Goal: Task Accomplishment & Management: Use online tool/utility

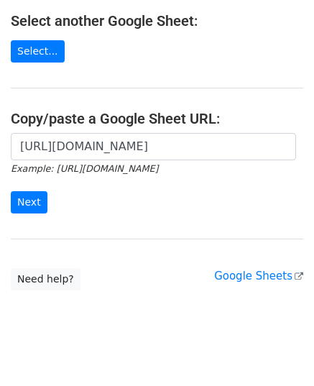
scroll to position [247, 0]
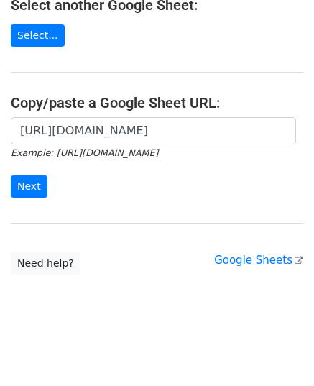
type input "https://docs.google.com/spreadsheets/d/1sX190tMa7Xj0YAWOtjK6jwjnu4TjPqSdoqwbdam…"
click at [44, 187] on form "https://docs.google.com/spreadsheets/d/1sX190tMa7Xj0YAWOtjK6jwjnu4TjPqSdoqwbdam…" at bounding box center [157, 157] width 293 height 80
click at [40, 187] on input "Next" at bounding box center [29, 186] width 37 height 22
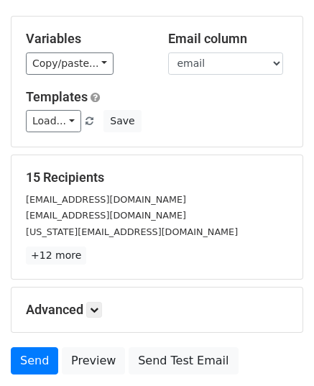
scroll to position [170, 0]
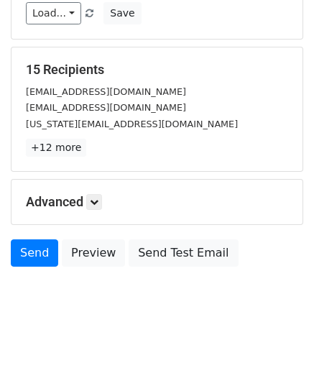
click at [104, 194] on h5 "Advanced" at bounding box center [157, 202] width 262 height 16
click at [96, 198] on icon at bounding box center [94, 202] width 9 height 9
click at [98, 194] on link at bounding box center [94, 202] width 16 height 16
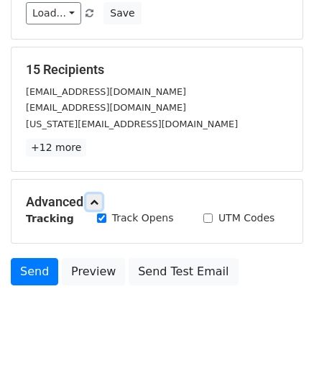
scroll to position [221, 0]
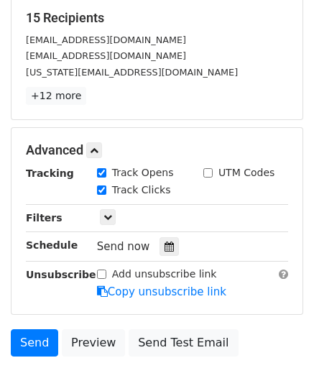
click at [165, 241] on icon at bounding box center [169, 246] width 9 height 10
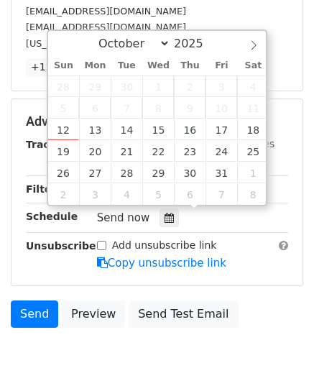
scroll to position [293, 0]
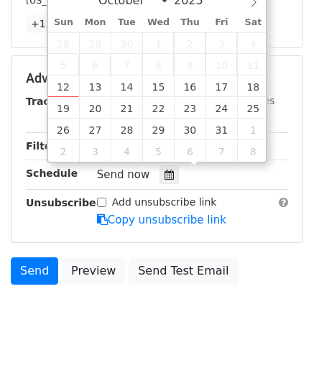
type input "2025-10-13 12:00"
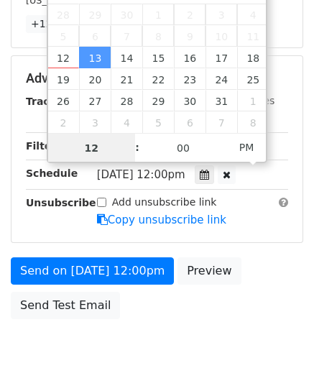
type input "9"
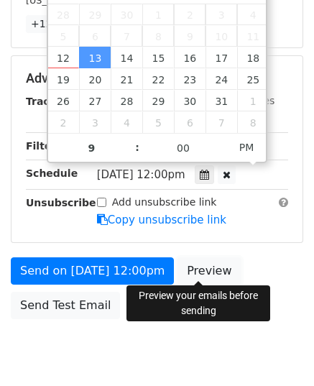
type input "2025-10-13 21:00"
click at [206, 266] on link "Preview" at bounding box center [209, 270] width 63 height 27
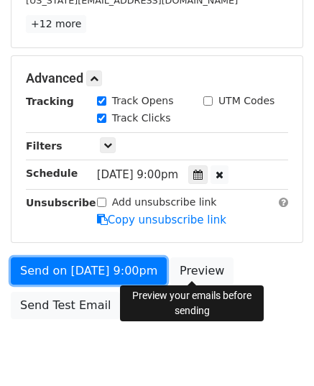
click at [38, 262] on link "Send on Oct 13 at 9:00pm" at bounding box center [89, 270] width 156 height 27
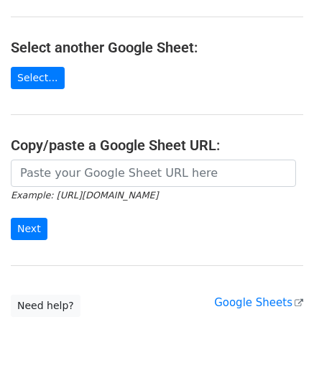
scroll to position [247, 0]
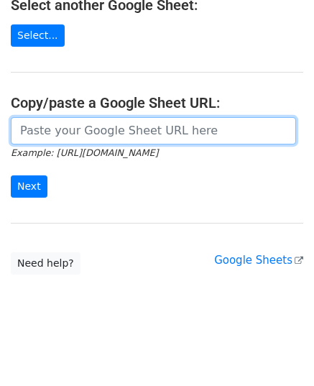
click at [101, 132] on input "url" at bounding box center [153, 130] width 285 height 27
paste input "https://docs.google.com/spreadsheets/d/1jAtU7AtvS65H71Gr4ecS_uQgco-pt1qyCmxVJU9…"
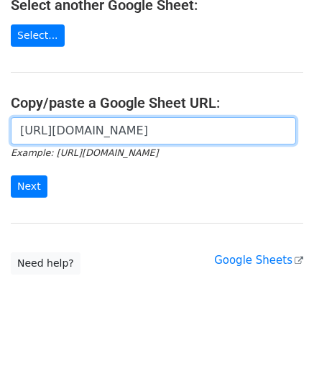
scroll to position [0, 313]
type input "https://docs.google.com/spreadsheets/d/1jAtU7AtvS65H71Gr4ecS_uQgco-pt1qyCmxVJU9…"
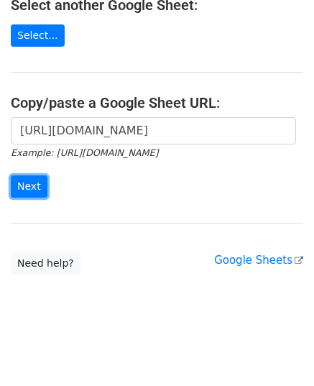
click at [31, 185] on input "Next" at bounding box center [29, 186] width 37 height 22
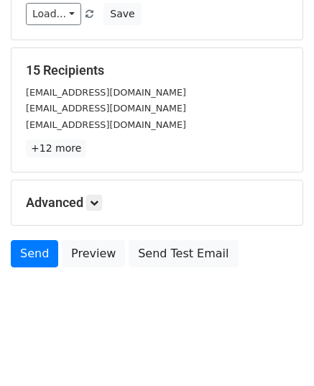
scroll to position [170, 0]
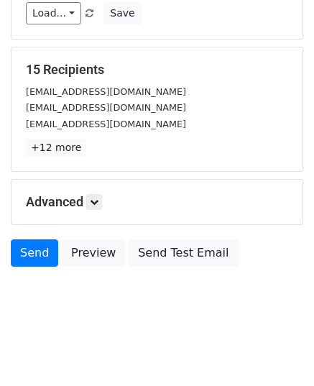
click at [99, 210] on div "Advanced Tracking Track Opens UTM Codes Track Clicks Filters Only include sprea…" at bounding box center [156, 202] width 291 height 45
click at [93, 208] on h5 "Advanced" at bounding box center [157, 202] width 262 height 16
click at [94, 202] on icon at bounding box center [94, 202] width 9 height 9
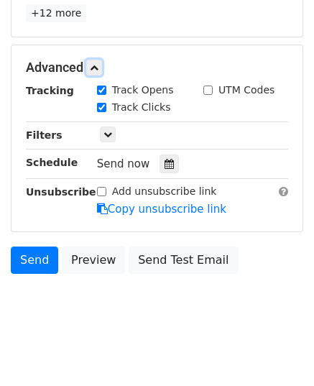
scroll to position [310, 0]
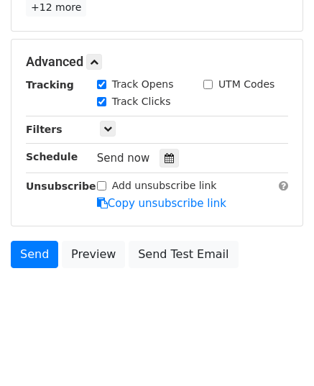
click at [165, 158] on icon at bounding box center [169, 158] width 9 height 10
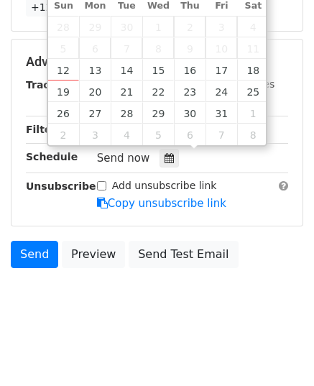
type input "2025-10-14 12:00"
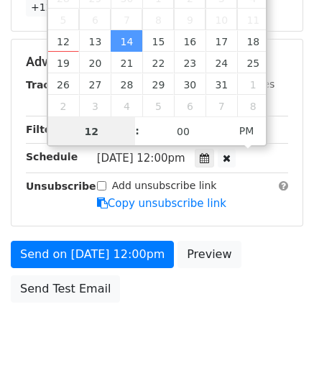
scroll to position [286, 0]
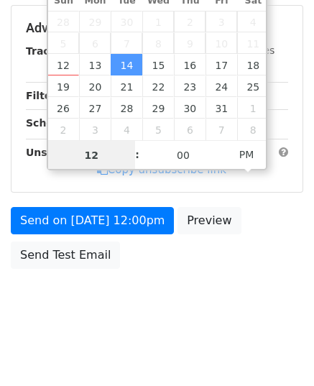
type input "9"
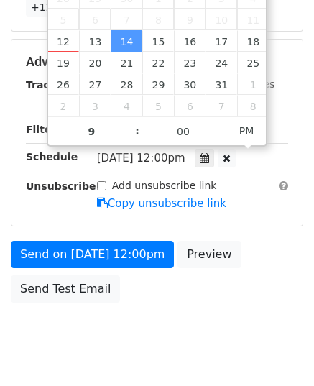
type input "2025-10-14 21:00"
click at [88, 219] on div "Advanced Tracking Track Opens UTM Codes Track Clicks Filters Only include sprea…" at bounding box center [156, 133] width 291 height 186
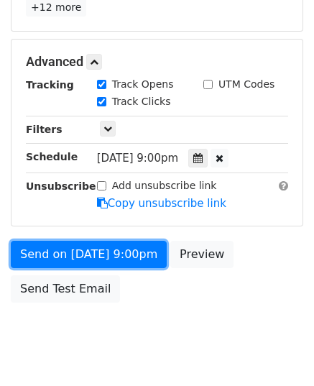
click at [102, 249] on link "Send on Oct 14 at 9:00pm" at bounding box center [89, 254] width 156 height 27
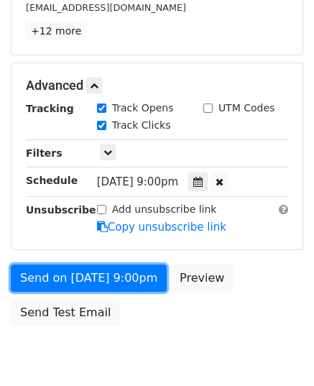
click at [102, 264] on div "Send on Oct 14 at 9:00pm Preview Send Test Email" at bounding box center [157, 298] width 314 height 69
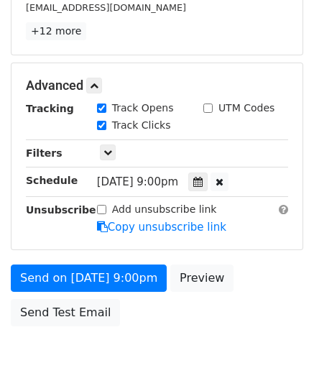
scroll to position [344, 0]
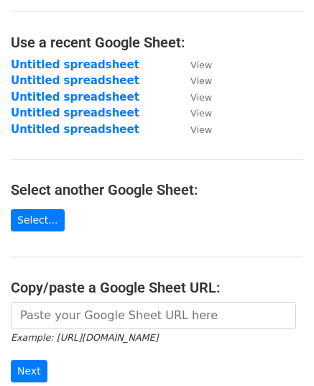
scroll to position [144, 0]
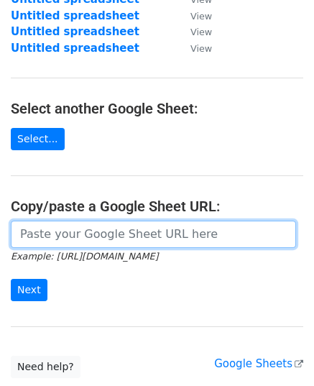
click at [116, 238] on input "url" at bounding box center [153, 234] width 285 height 27
paste input "[URL][DOMAIN_NAME]"
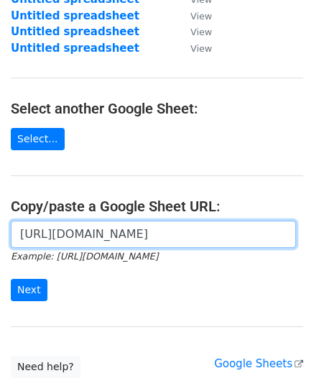
scroll to position [0, 298]
type input "[URL][DOMAIN_NAME]"
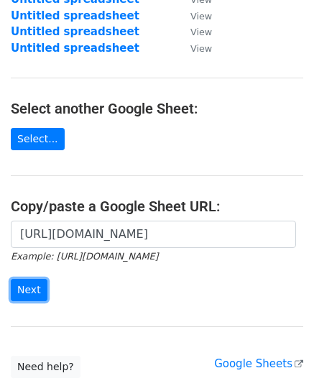
scroll to position [0, 0]
click at [36, 282] on input "Next" at bounding box center [29, 290] width 37 height 22
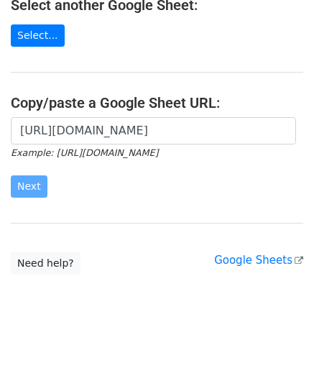
scroll to position [247, 0]
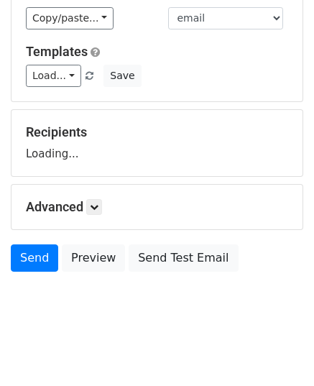
scroll to position [112, 0]
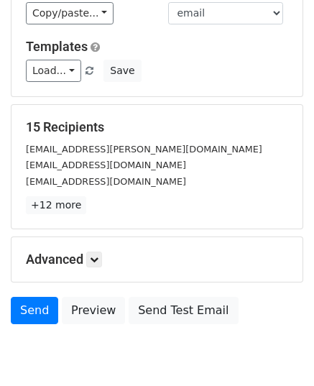
click at [96, 202] on p "+12 more" at bounding box center [157, 205] width 262 height 18
click at [98, 264] on link at bounding box center [94, 260] width 16 height 16
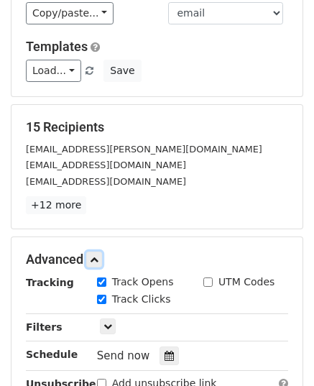
scroll to position [310, 0]
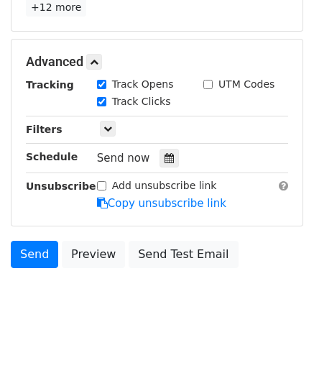
drag, startPoint x: 160, startPoint y: 169, endPoint x: 157, endPoint y: 157, distance: 12.0
click at [160, 166] on div "Tracking Track Opens UTM Codes Track Clicks Filters Only include spreadsheet ro…" at bounding box center [157, 144] width 262 height 134
click at [160, 157] on div at bounding box center [169, 158] width 19 height 19
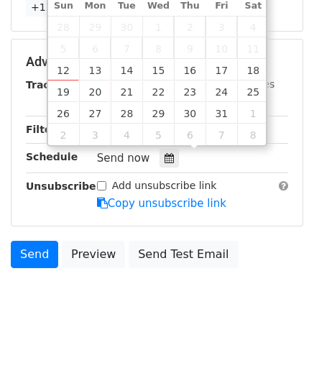
type input "2025-10-15 12:00"
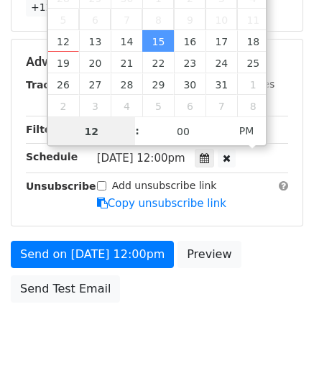
scroll to position [286, 0]
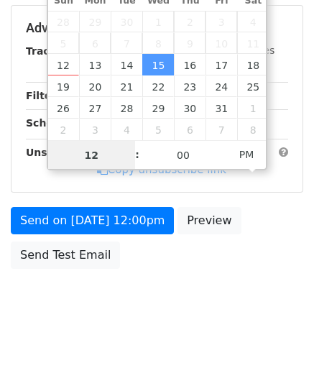
type input "9"
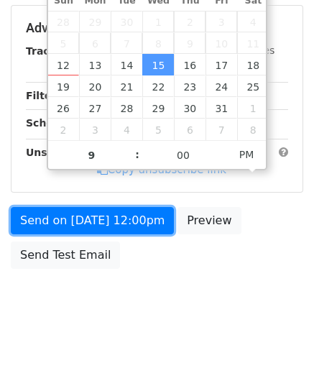
type input "2025-10-15 21:00"
click at [85, 213] on link "Send on Oct 15 at 12:00pm" at bounding box center [92, 220] width 163 height 27
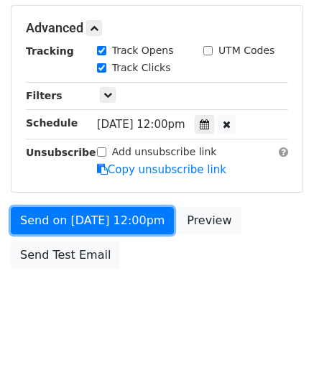
click at [85, 213] on link "Send on Oct 15 at 12:00pm" at bounding box center [92, 220] width 163 height 27
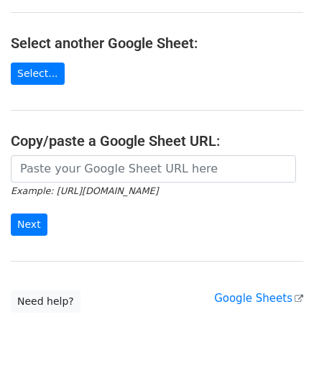
scroll to position [247, 0]
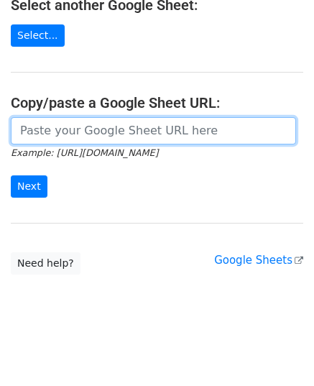
click at [116, 134] on input "url" at bounding box center [153, 130] width 285 height 27
paste input "[URL][DOMAIN_NAME]"
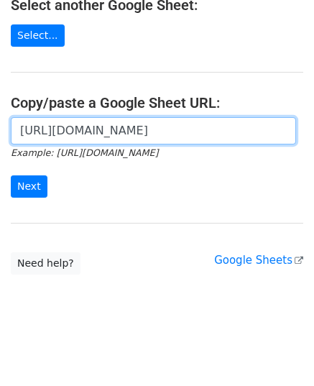
scroll to position [0, 329]
type input "[URL][DOMAIN_NAME]"
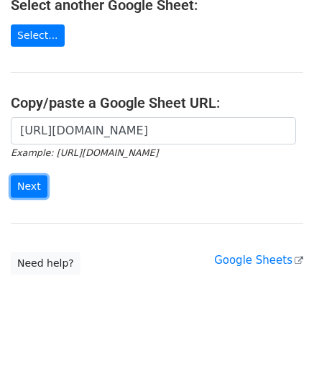
click at [34, 180] on input "Next" at bounding box center [29, 186] width 37 height 22
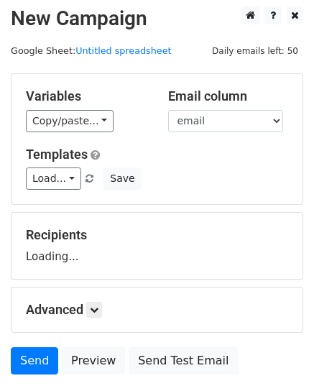
scroll to position [112, 0]
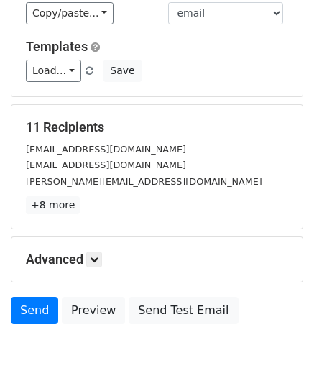
click at [96, 198] on p "+8 more" at bounding box center [157, 205] width 262 height 18
click at [102, 248] on div "Advanced Tracking Track Opens UTM Codes Track Clicks Filters Only include sprea…" at bounding box center [156, 259] width 291 height 45
click at [99, 263] on link at bounding box center [94, 260] width 16 height 16
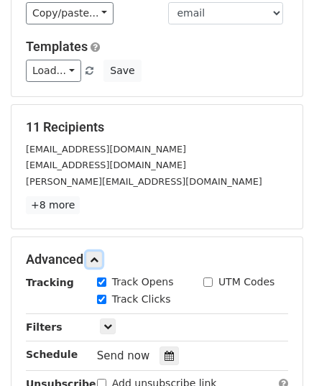
scroll to position [310, 0]
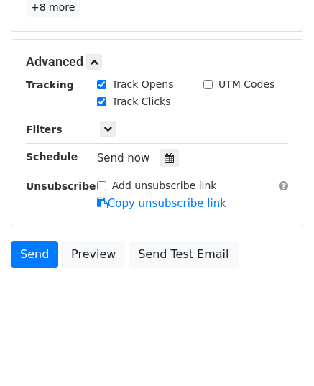
click at [166, 159] on div at bounding box center [169, 158] width 19 height 19
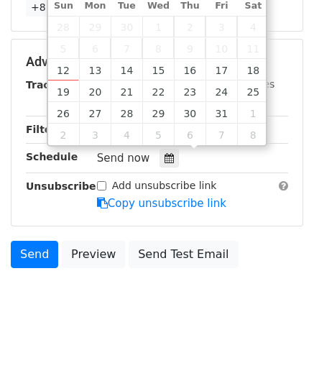
type input "[DATE] 12:00"
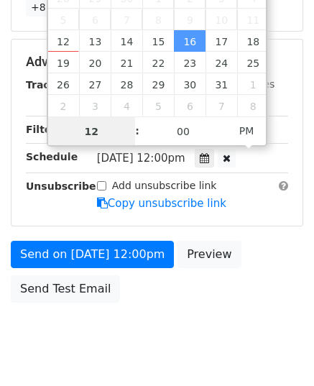
scroll to position [286, 0]
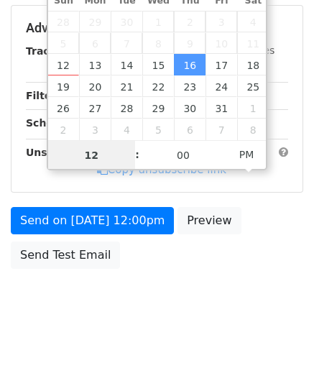
type input "9"
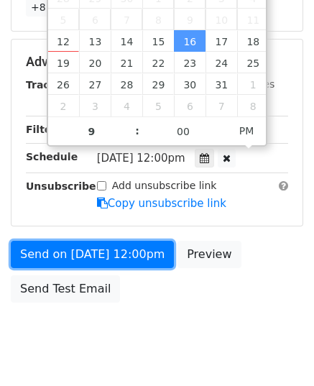
type input "[DATE] 21:00"
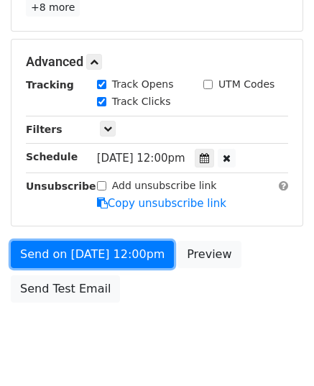
click at [83, 246] on link "Send on [DATE] 12:00pm" at bounding box center [92, 254] width 163 height 27
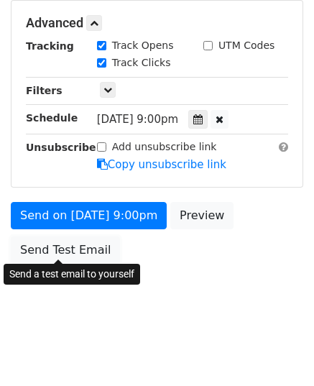
scroll to position [286, 0]
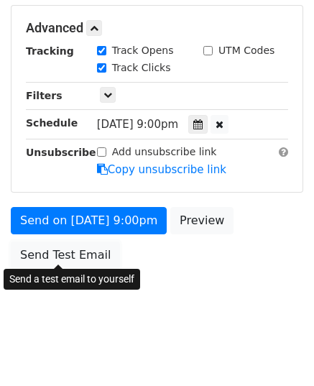
click at [83, 247] on link "Send Test Email" at bounding box center [65, 254] width 109 height 27
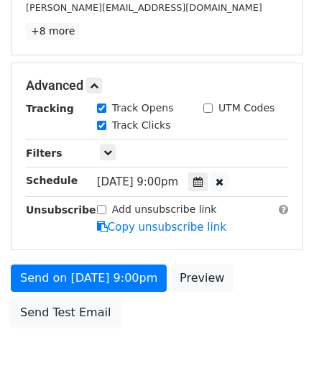
scroll to position [344, 0]
